Goal: Transaction & Acquisition: Purchase product/service

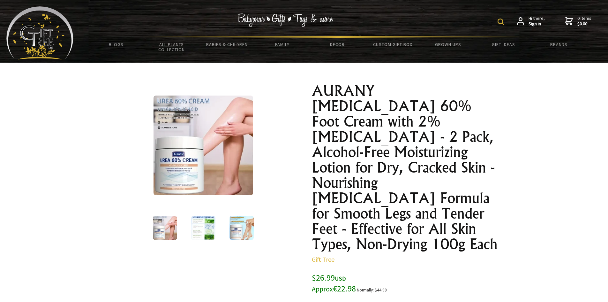
click at [191, 163] on img at bounding box center [203, 145] width 100 height 100
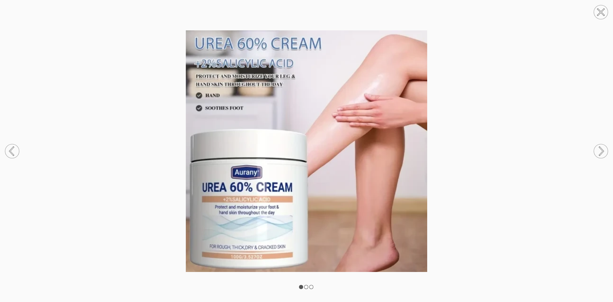
click at [444, 139] on img at bounding box center [306, 150] width 613 height 241
click at [452, 140] on img at bounding box center [306, 150] width 613 height 241
click at [288, 84] on img at bounding box center [306, 150] width 613 height 241
click at [287, 93] on img at bounding box center [306, 150] width 613 height 241
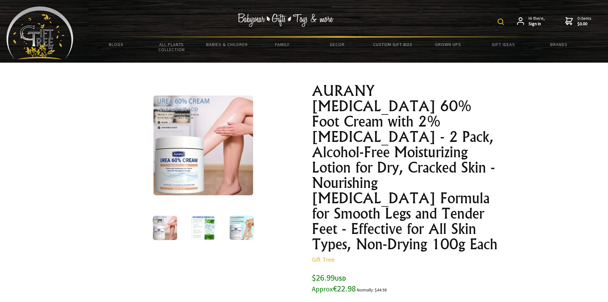
click at [190, 149] on img at bounding box center [203, 145] width 100 height 100
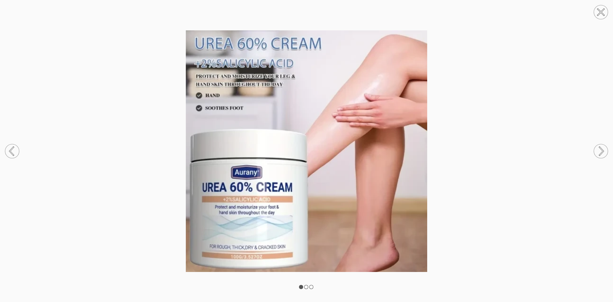
click at [599, 150] on circle at bounding box center [600, 151] width 14 height 14
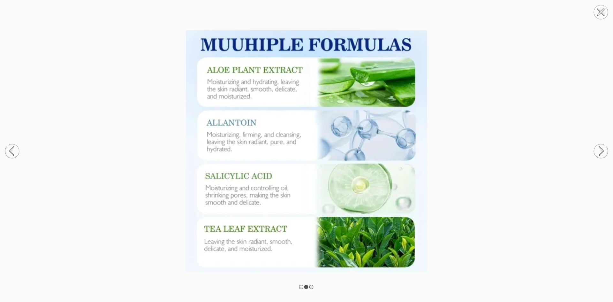
click at [602, 150] on icon at bounding box center [601, 151] width 4 height 8
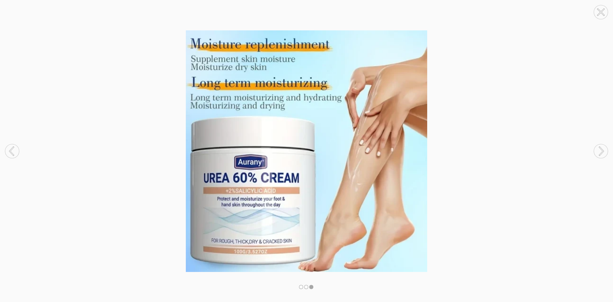
click at [602, 150] on icon at bounding box center [601, 151] width 4 height 8
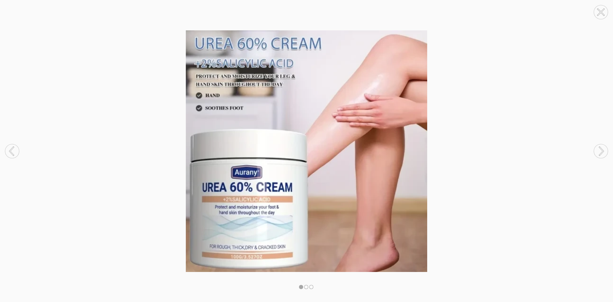
click at [602, 150] on icon at bounding box center [601, 151] width 4 height 8
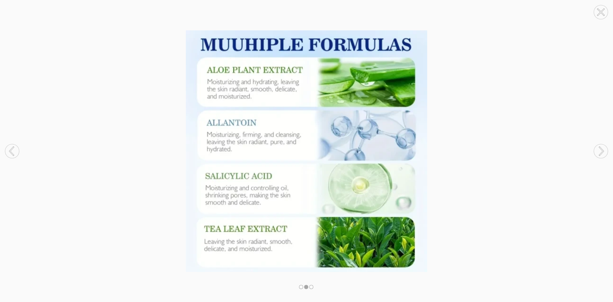
click at [601, 150] on icon at bounding box center [601, 151] width 4 height 8
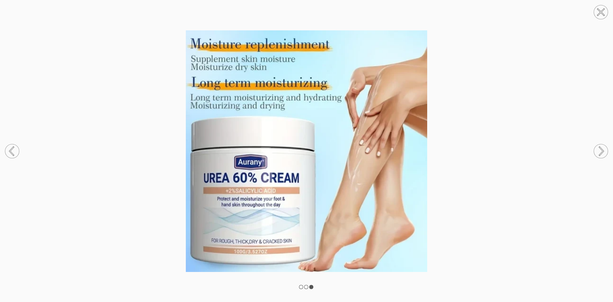
click at [13, 150] on circle at bounding box center [12, 151] width 14 height 14
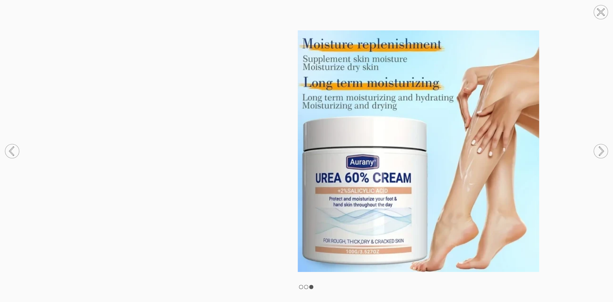
click at [13, 150] on circle at bounding box center [12, 151] width 14 height 14
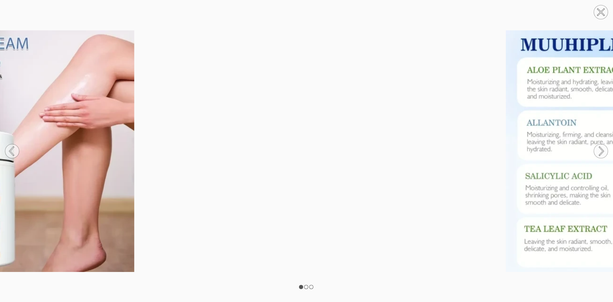
click at [13, 150] on circle at bounding box center [12, 151] width 14 height 14
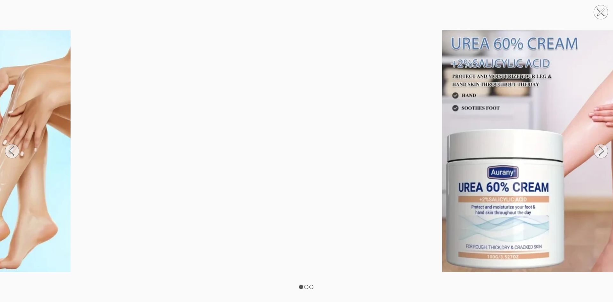
click at [13, 150] on circle at bounding box center [12, 151] width 14 height 14
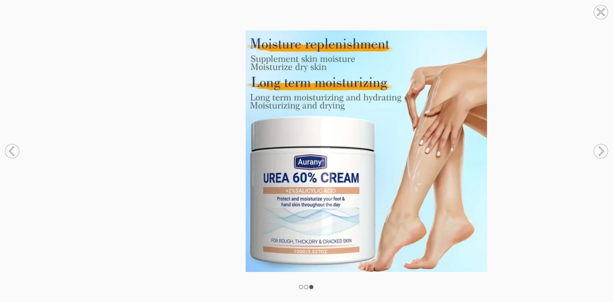
click at [13, 150] on circle at bounding box center [12, 151] width 14 height 14
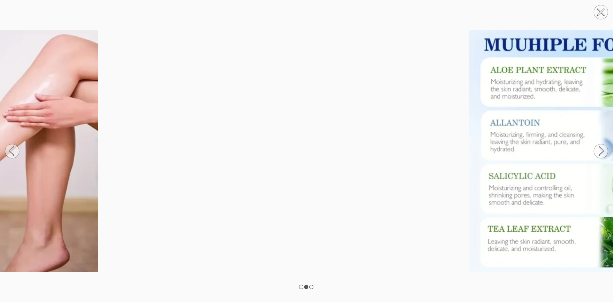
click at [13, 150] on circle at bounding box center [12, 151] width 14 height 14
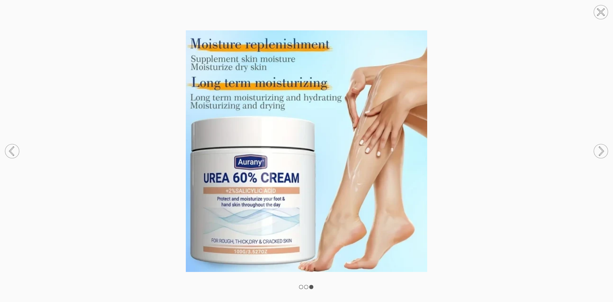
click at [16, 151] on circle at bounding box center [12, 151] width 14 height 14
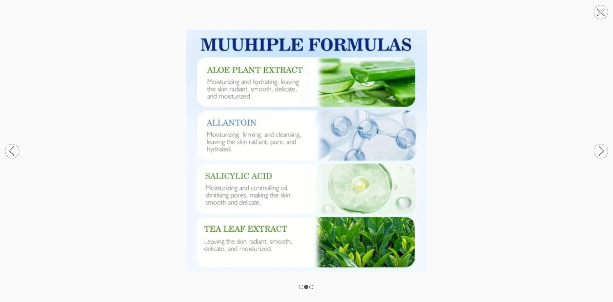
click at [8, 150] on circle at bounding box center [12, 151] width 14 height 14
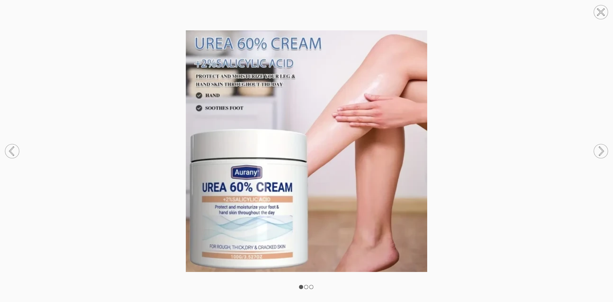
click at [112, 62] on img at bounding box center [306, 150] width 613 height 241
click at [189, 64] on img at bounding box center [306, 150] width 613 height 241
click at [217, 63] on img at bounding box center [306, 150] width 613 height 241
click at [318, 73] on img at bounding box center [306, 150] width 613 height 241
drag, startPoint x: 319, startPoint y: 73, endPoint x: 314, endPoint y: 67, distance: 8.0
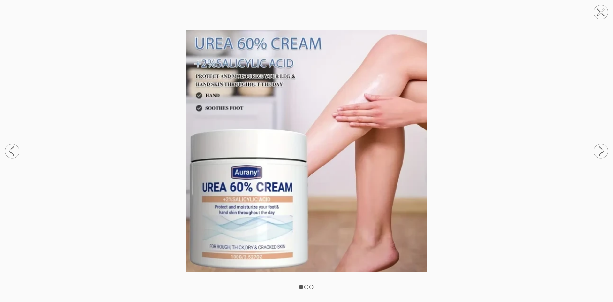
click at [319, 73] on img at bounding box center [306, 150] width 613 height 241
